Goal: Task Accomplishment & Management: Use online tool/utility

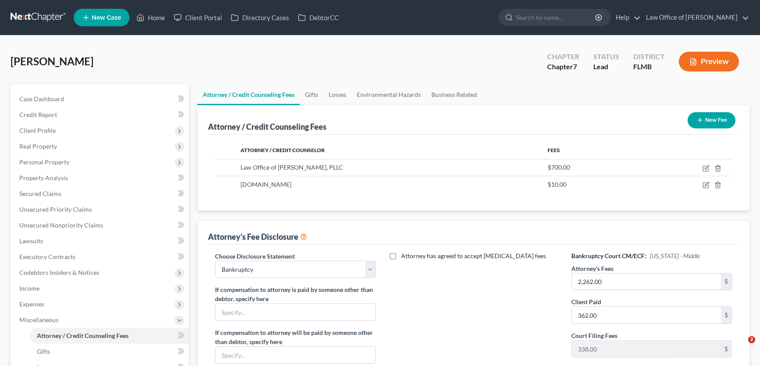
select select "0"
click at [41, 14] on link at bounding box center [39, 18] width 56 height 16
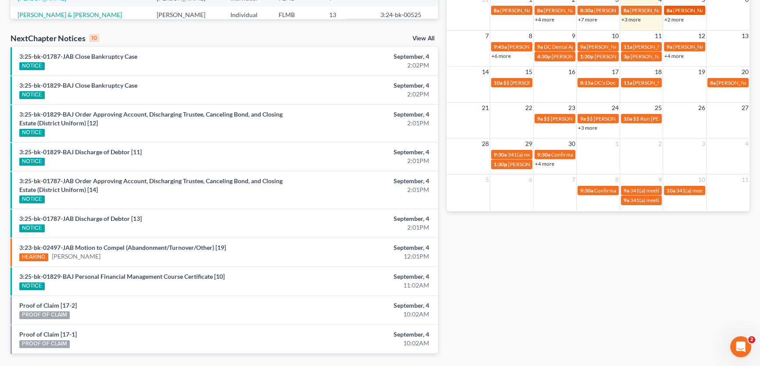
scroll to position [201, 0]
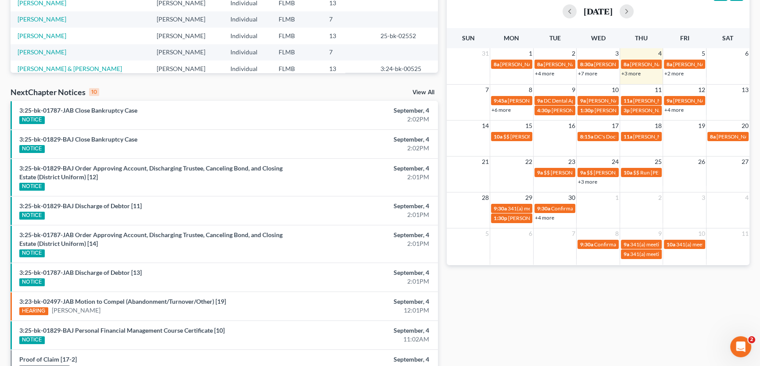
click at [670, 75] on link "+2 more" at bounding box center [673, 73] width 19 height 7
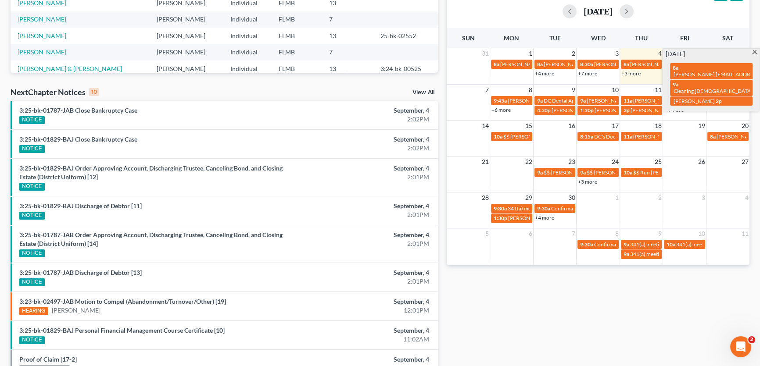
click at [564, 309] on div "Monthly Progress Bankruptcy Bankruptcy [DATE] [DATE] [DATE] [DATE] [DATE] [DATE…" at bounding box center [598, 133] width 312 height 577
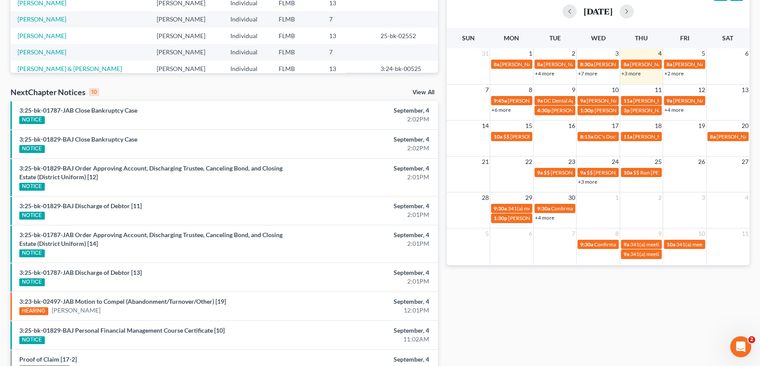
click at [685, 53] on td "5" at bounding box center [684, 53] width 43 height 11
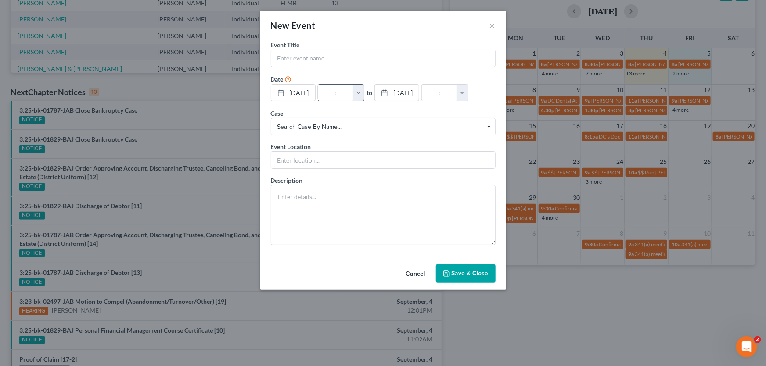
click at [364, 97] on button "button" at bounding box center [358, 93] width 11 height 17
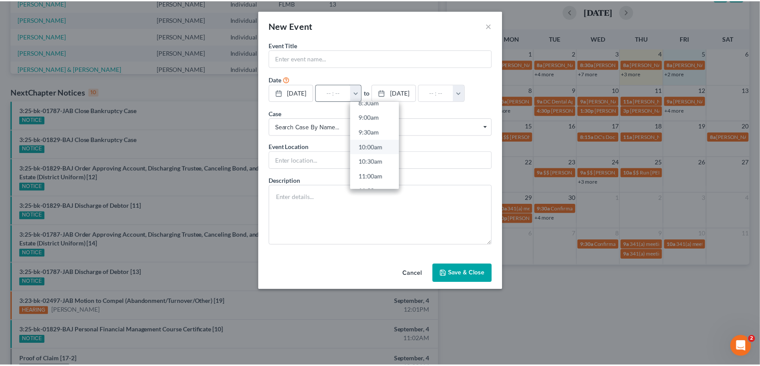
scroll to position [279, 0]
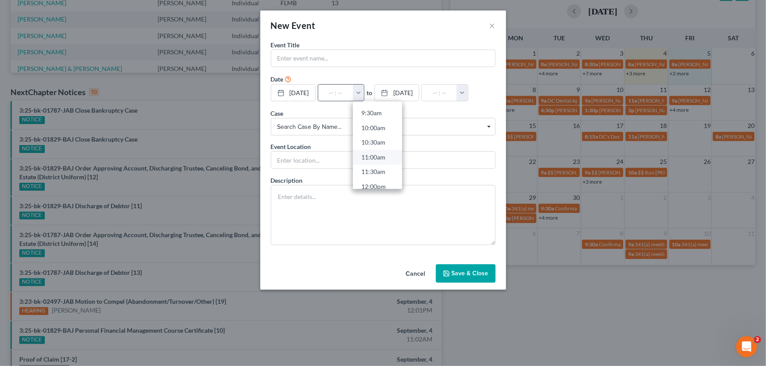
click at [377, 162] on link "11:00am" at bounding box center [377, 157] width 49 height 15
type input "11:00am"
type input "12:00pm"
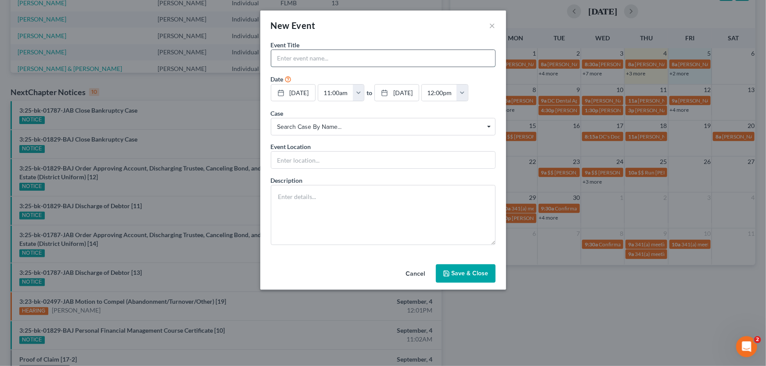
click at [381, 54] on input "text" at bounding box center [383, 58] width 224 height 17
click at [359, 61] on input "[PERSON_NAME]" at bounding box center [383, 58] width 224 height 17
type input "[PERSON_NAME]"
click at [447, 271] on icon "button" at bounding box center [446, 273] width 5 height 5
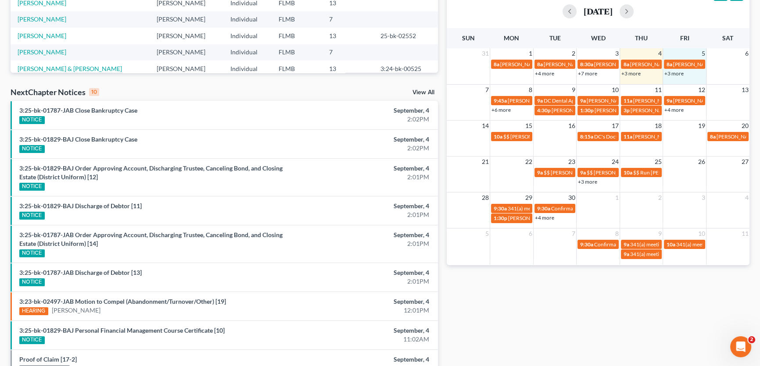
click at [564, 314] on div "Monthly Progress Bankruptcy Bankruptcy [DATE] [DATE] [DATE] [DATE] [DATE] [DATE…" at bounding box center [598, 133] width 312 height 577
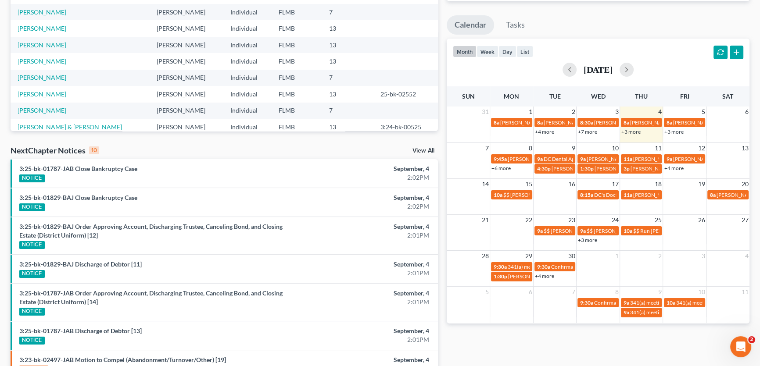
scroll to position [0, 0]
